Goal: Find specific page/section: Find specific page/section

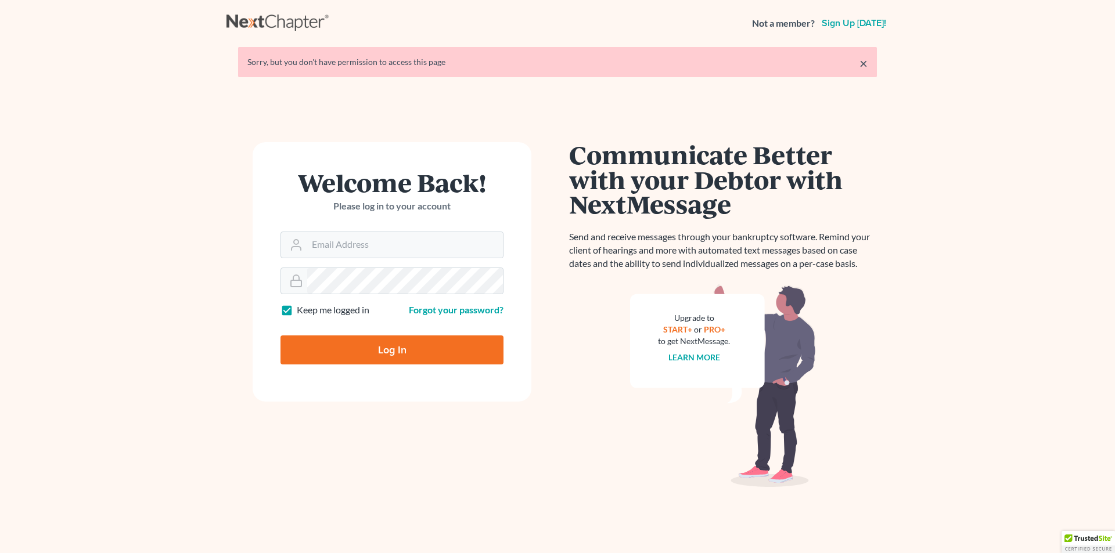
click at [382, 346] on input "Log In" at bounding box center [391, 350] width 223 height 29
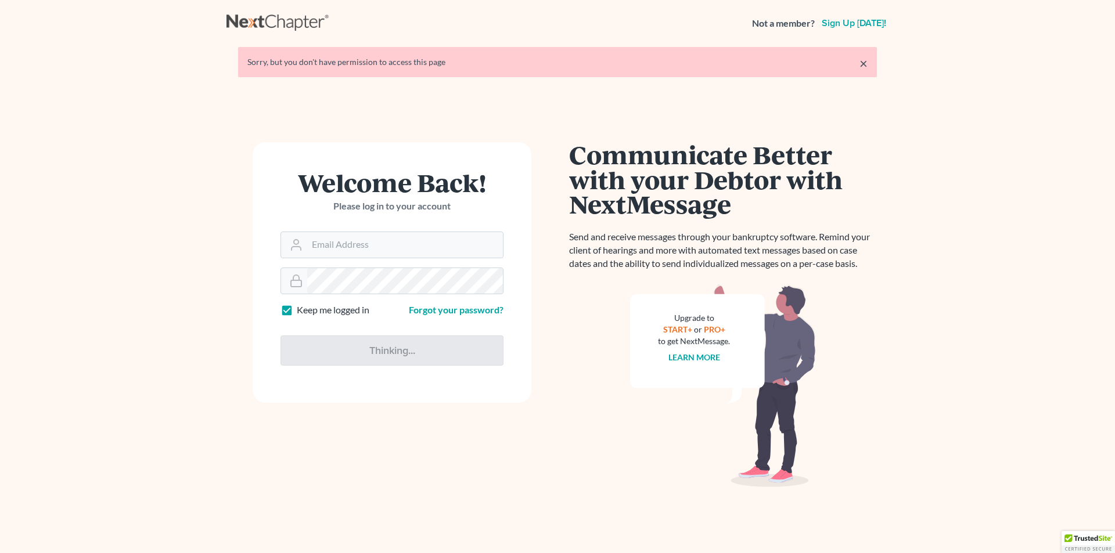
type input "Thinking..."
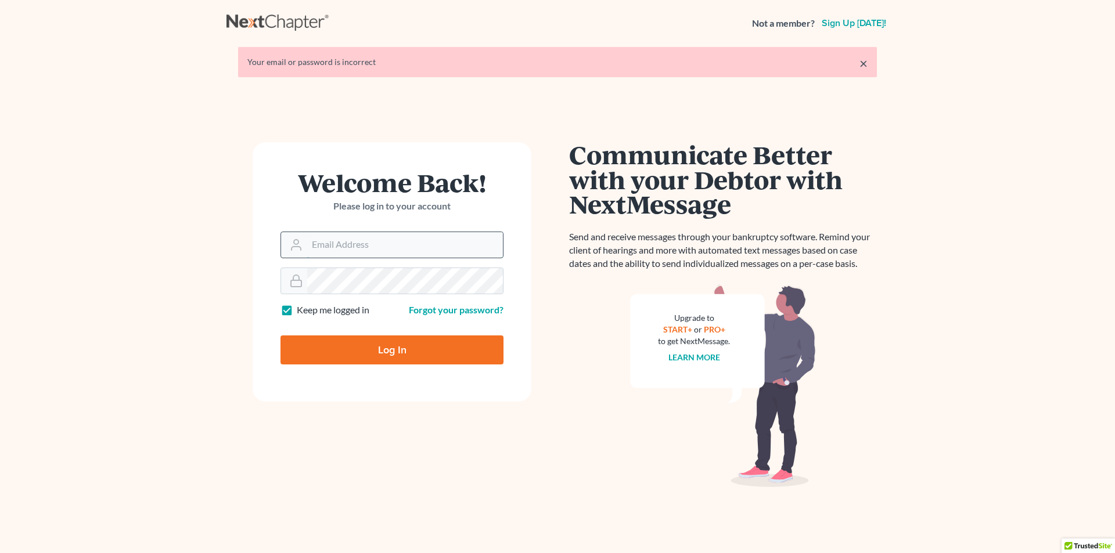
click at [369, 248] on input "Email Address" at bounding box center [405, 245] width 196 height 26
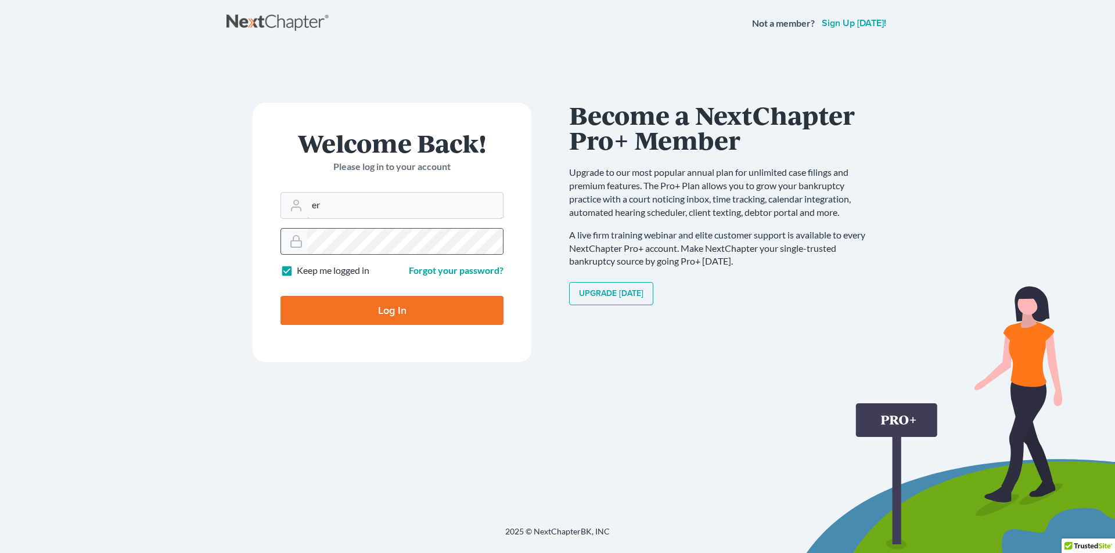
type input "eric@brandonlawyer.com"
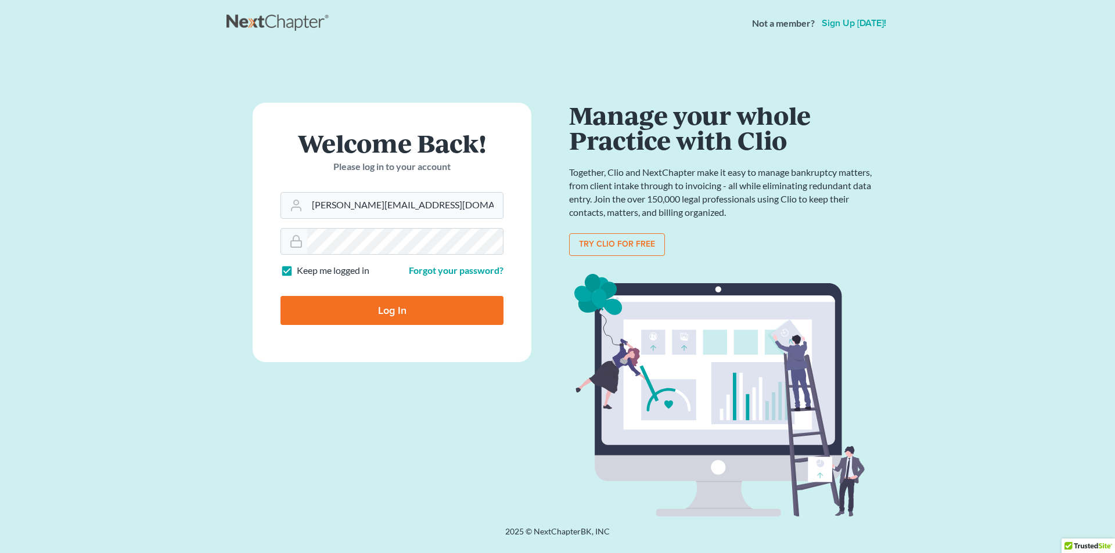
click at [396, 309] on input "Log In" at bounding box center [391, 310] width 223 height 29
type input "Thinking..."
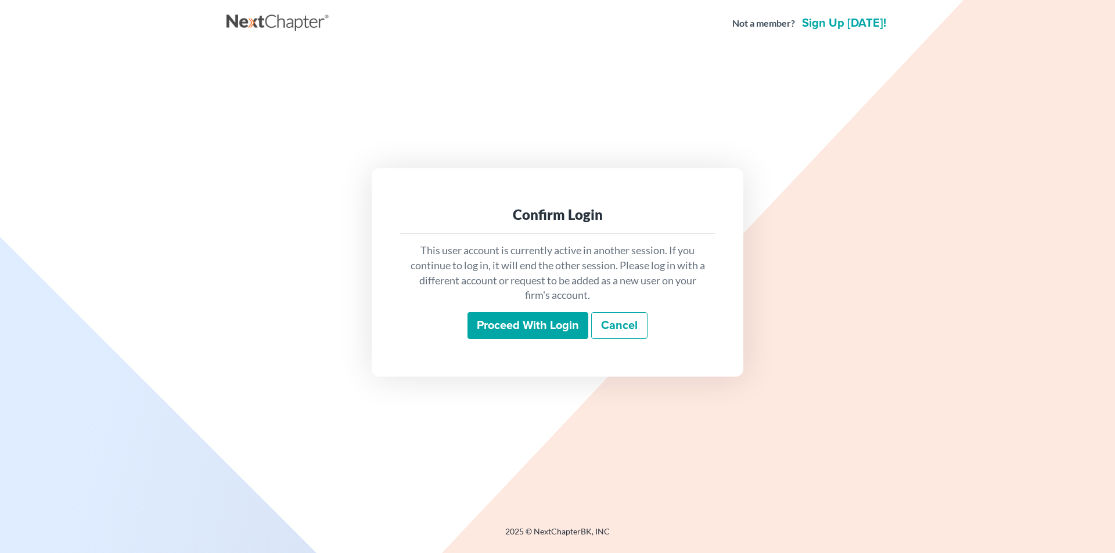
click at [506, 326] on input "Proceed with login" at bounding box center [527, 325] width 121 height 27
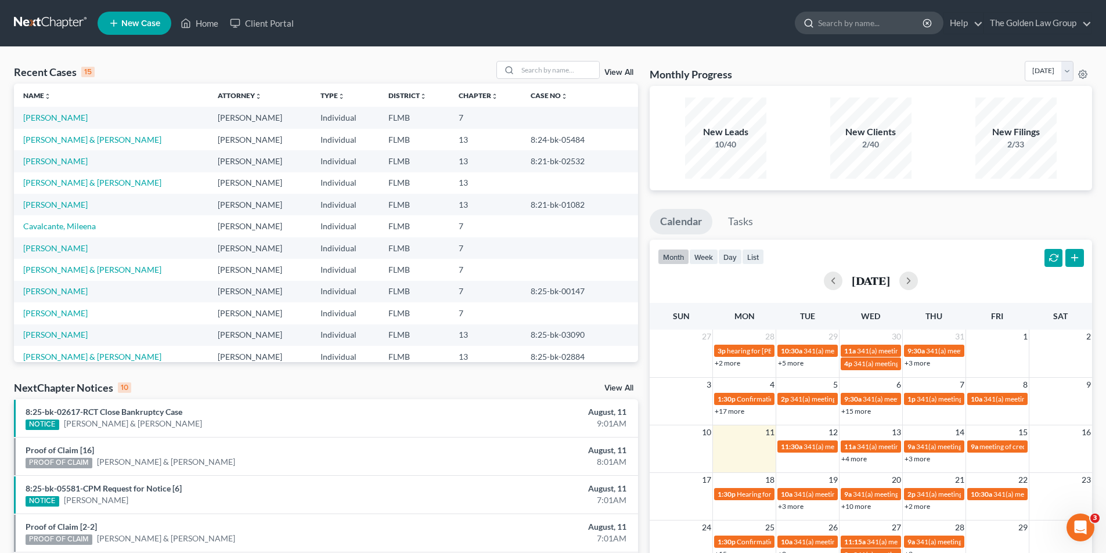
click at [824, 19] on input "search" at bounding box center [871, 22] width 106 height 21
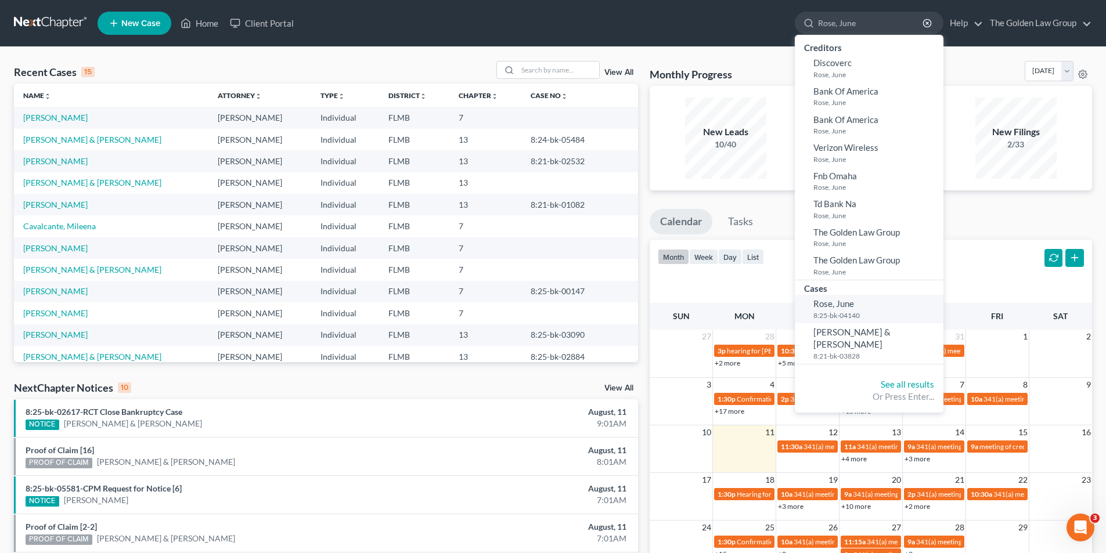
type input "Rose, June"
click at [839, 312] on small "8:25-bk-04140" at bounding box center [876, 316] width 127 height 10
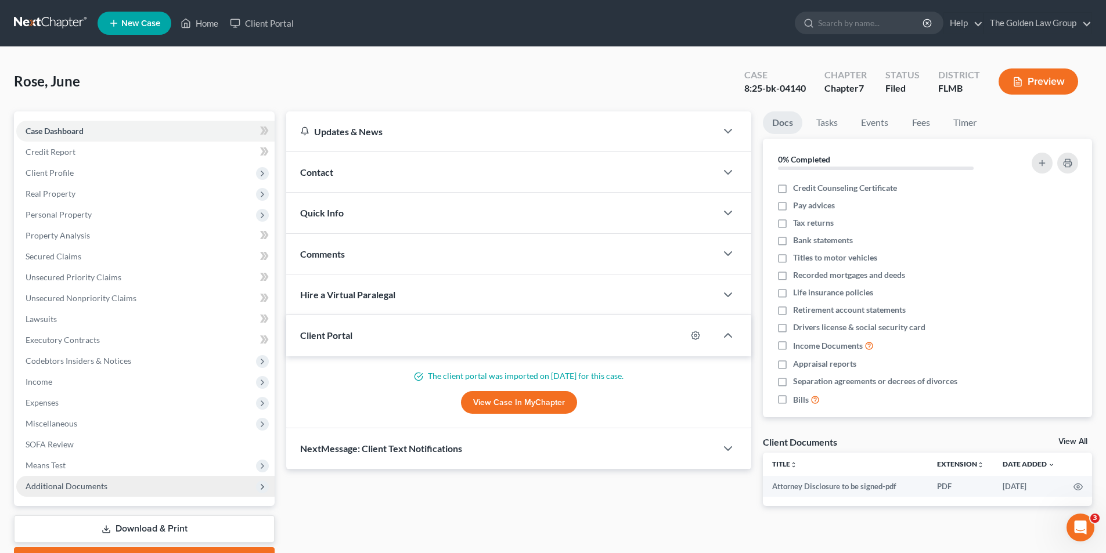
click at [61, 481] on span "Additional Documents" at bounding box center [67, 486] width 82 height 10
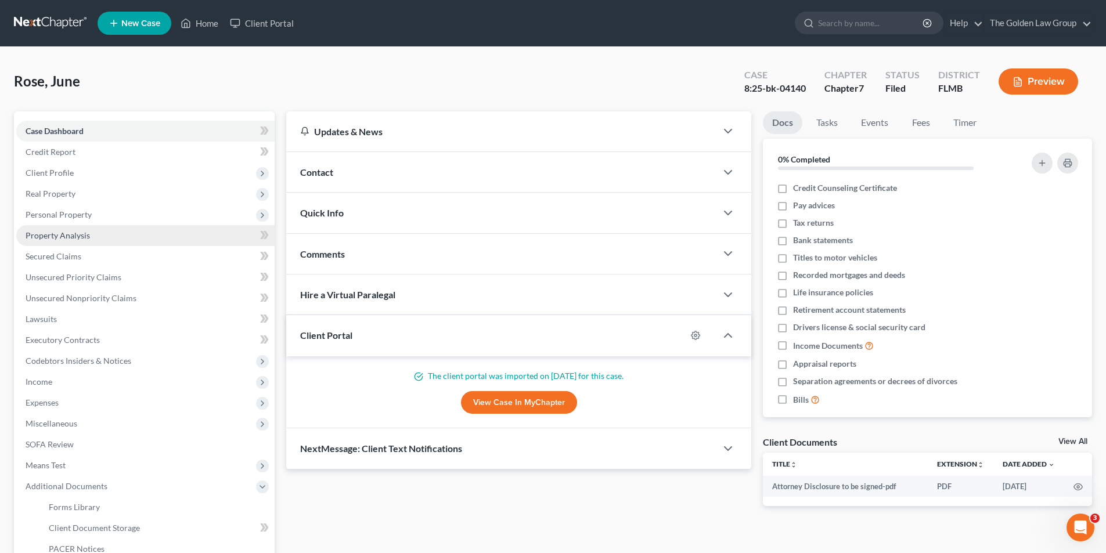
click at [78, 233] on span "Property Analysis" at bounding box center [58, 235] width 64 height 10
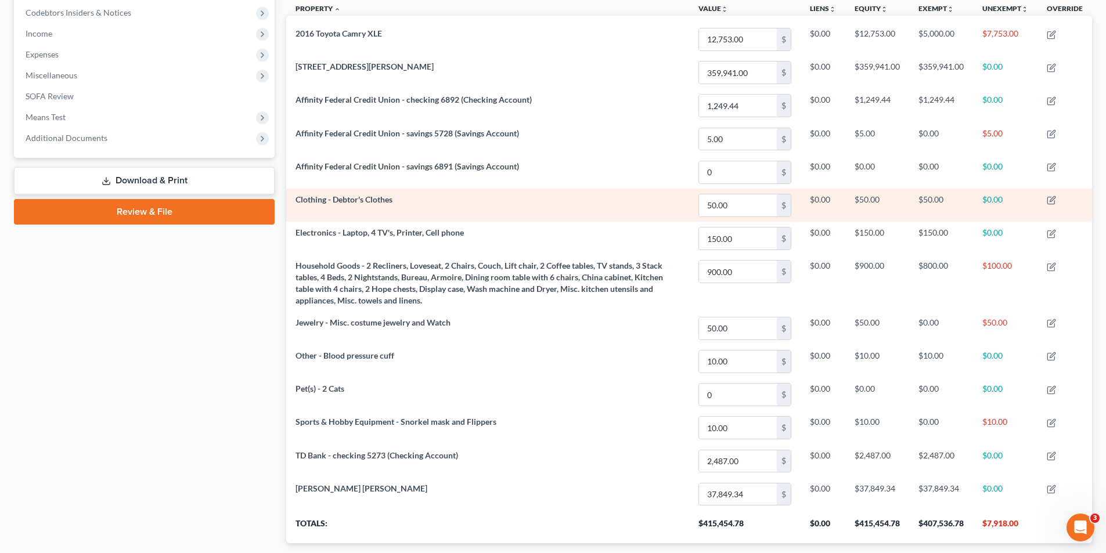
scroll to position [406, 0]
